Goal: Find specific page/section: Find specific page/section

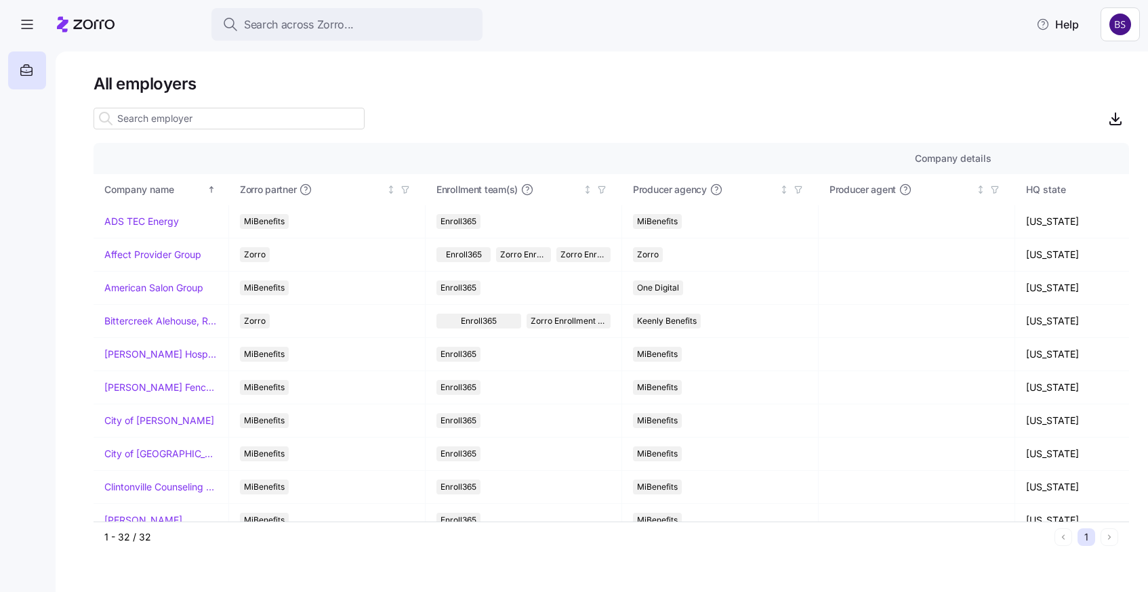
drag, startPoint x: 290, startPoint y: 29, endPoint x: 289, endPoint y: 123, distance: 93.5
click at [289, 124] on div "Search across Zorro... Help All employers Company details Benefit status Compan…" at bounding box center [574, 292] width 1148 height 584
click at [256, 30] on span "Search across Zorro..." at bounding box center [299, 24] width 110 height 17
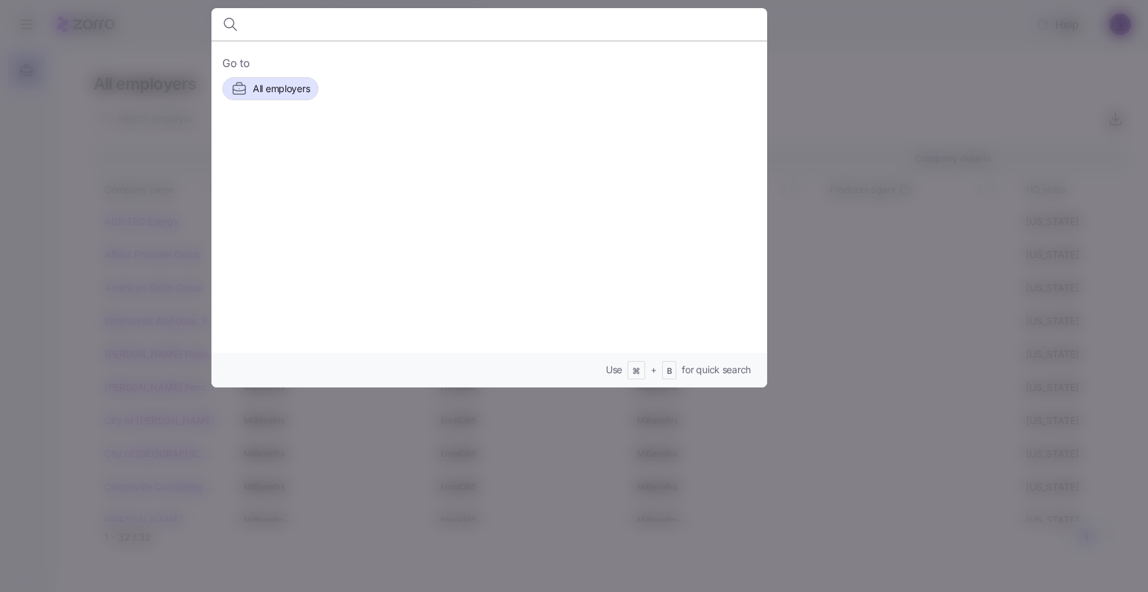
type input "N"
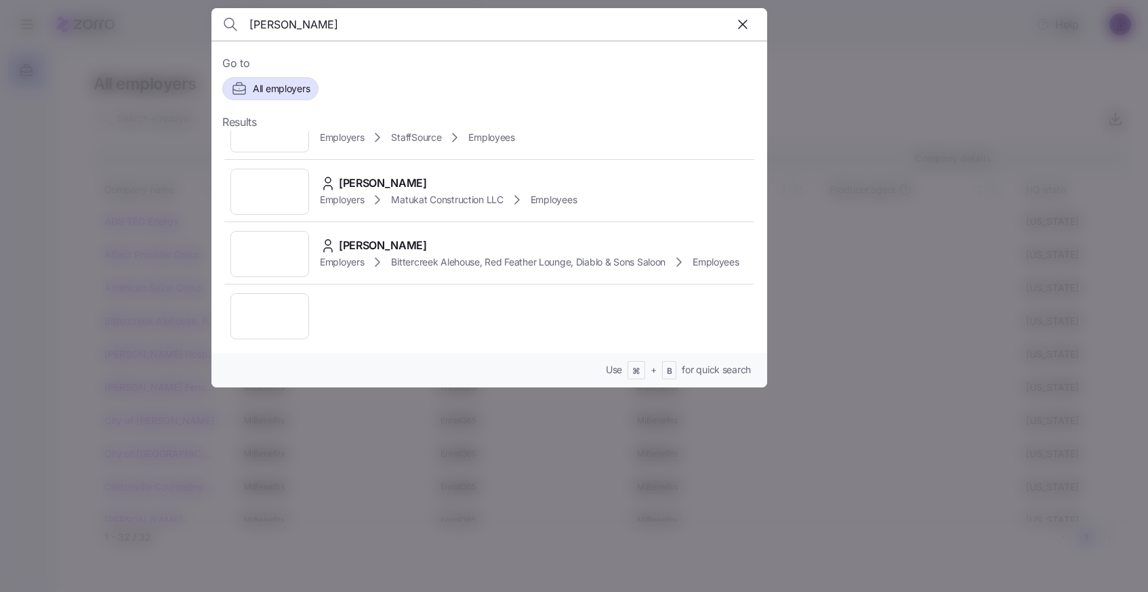
scroll to position [315, 0]
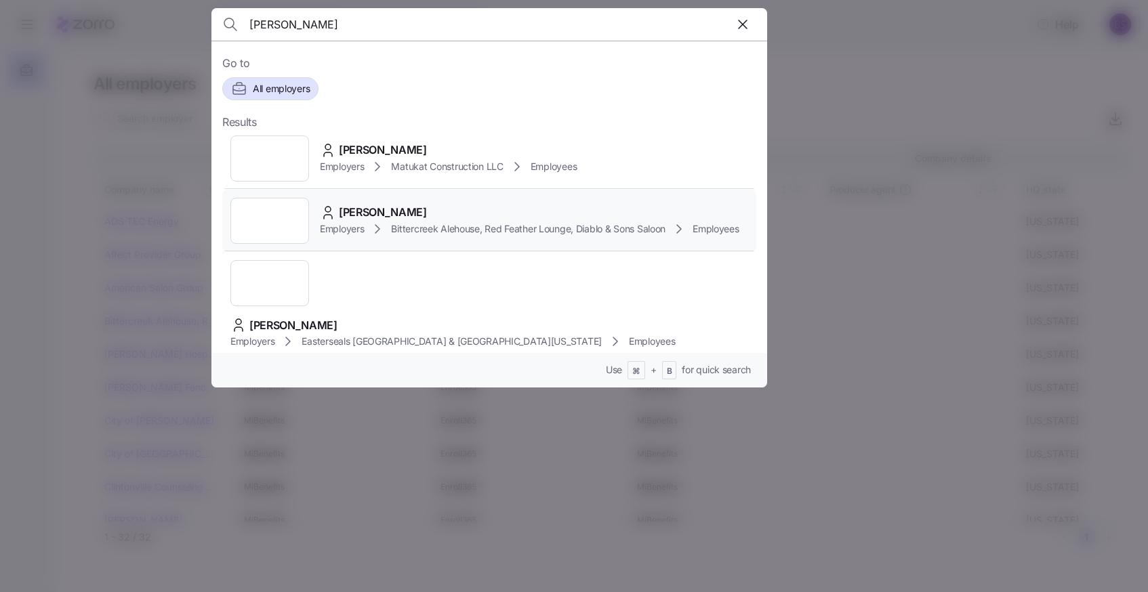
type input "[PERSON_NAME]"
click at [384, 209] on span "[PERSON_NAME]" at bounding box center [383, 212] width 88 height 17
